Goal: Task Accomplishment & Management: Manage account settings

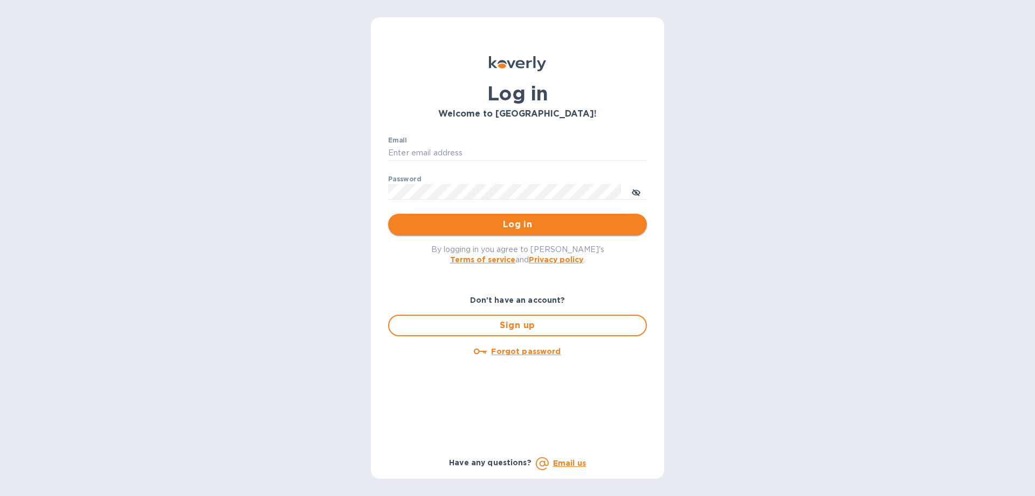
type input "[EMAIL_ADDRESS][DOMAIN_NAME]"
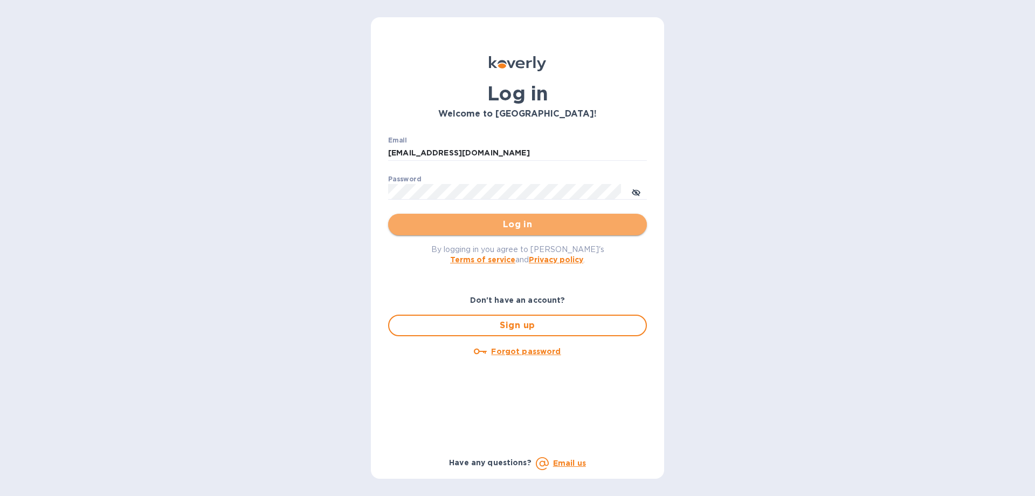
click at [515, 229] on span "Log in" at bounding box center [518, 224] width 242 height 13
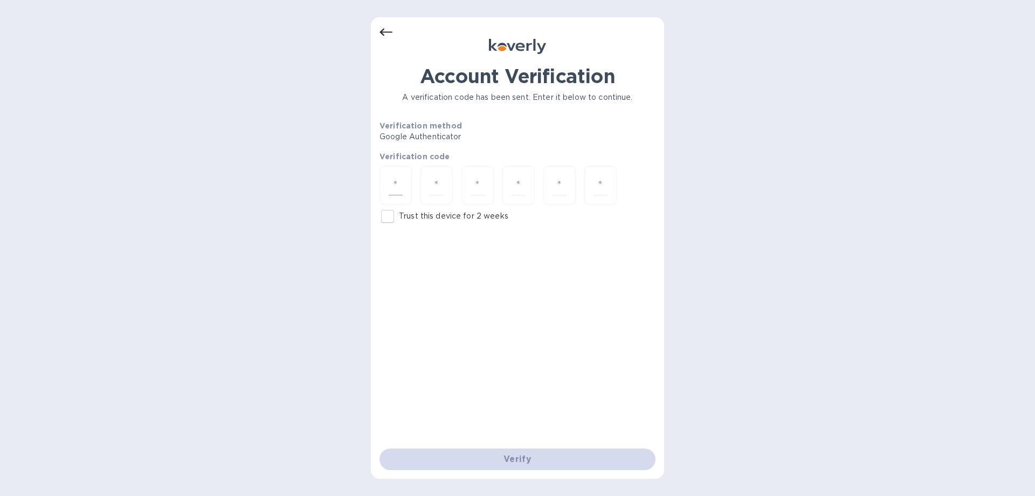
click at [401, 184] on input "number" at bounding box center [396, 185] width 14 height 20
click at [397, 220] on input "Trust this device for 2 weeks" at bounding box center [387, 216] width 23 height 23
checkbox input "true"
click at [395, 185] on input "number" at bounding box center [396, 185] width 14 height 20
type input "0"
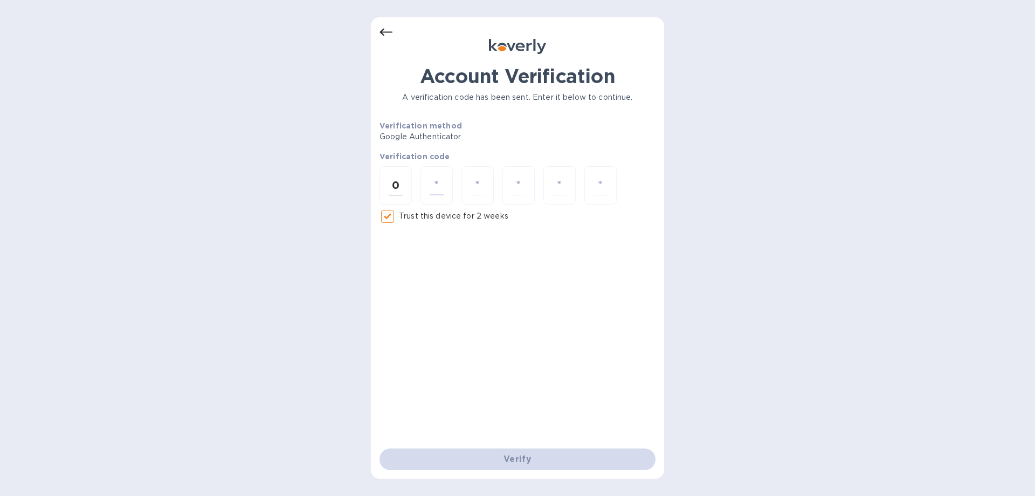
type input "0"
type input "8"
type input "0"
type input "2"
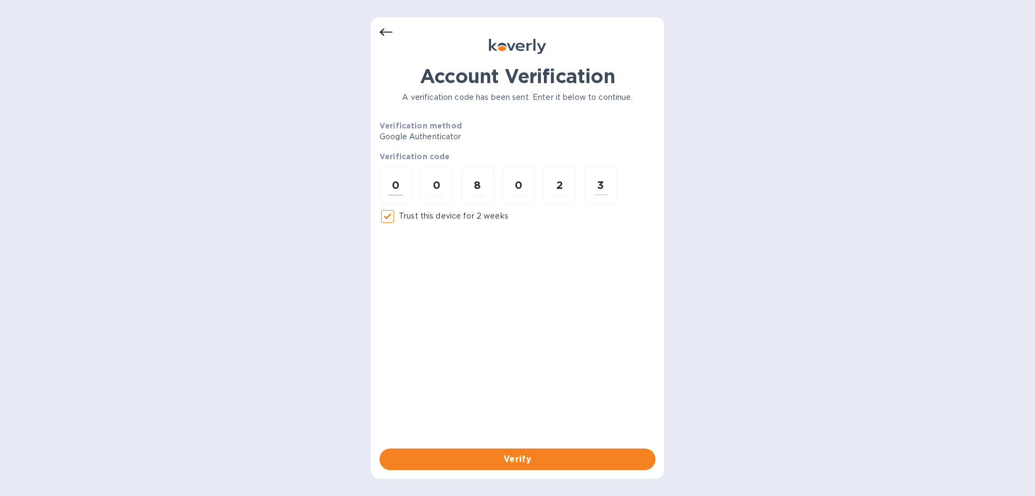
type input "3"
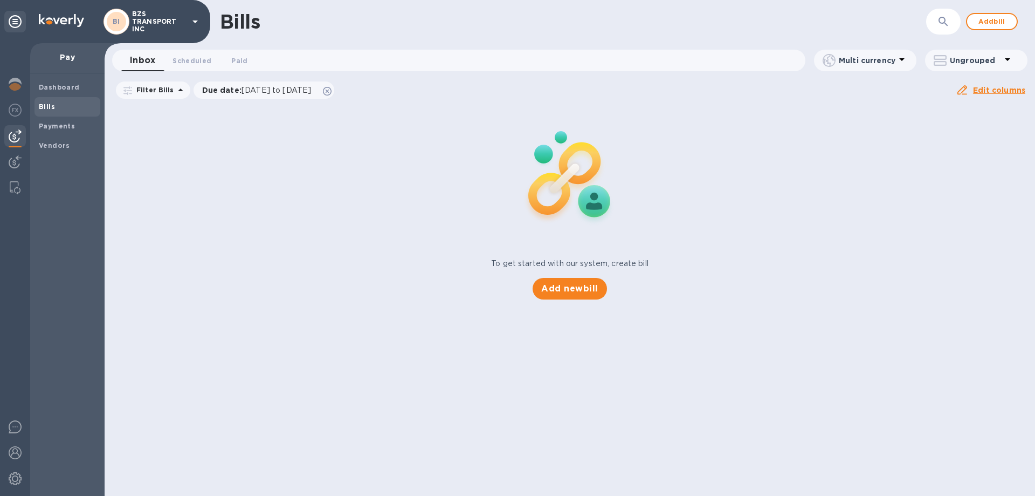
click at [67, 47] on div "Pay" at bounding box center [67, 58] width 74 height 30
click at [58, 87] on b "Dashboard" at bounding box center [59, 87] width 41 height 8
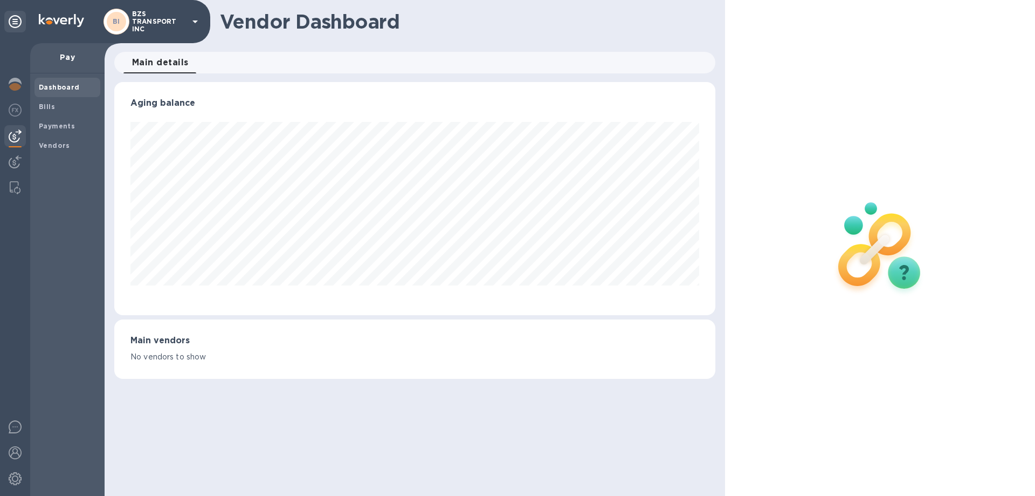
scroll to position [233, 601]
click at [18, 80] on img at bounding box center [15, 84] width 13 height 13
